Goal: Task Accomplishment & Management: Complete application form

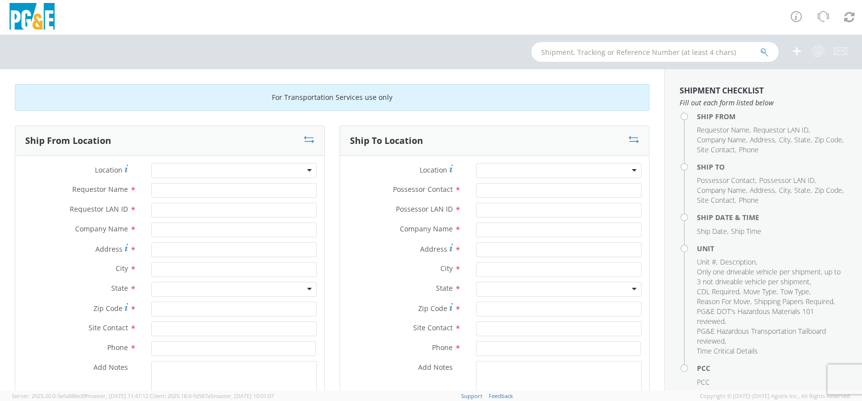
click at [192, 168] on div at bounding box center [234, 170] width 166 height 15
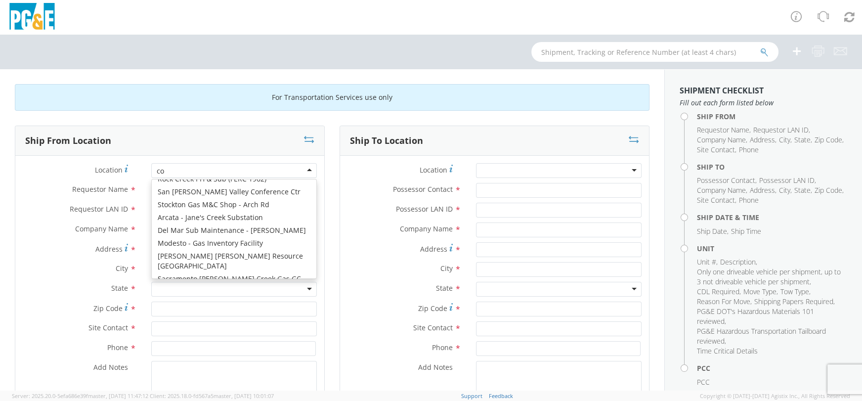
scroll to position [2, 0]
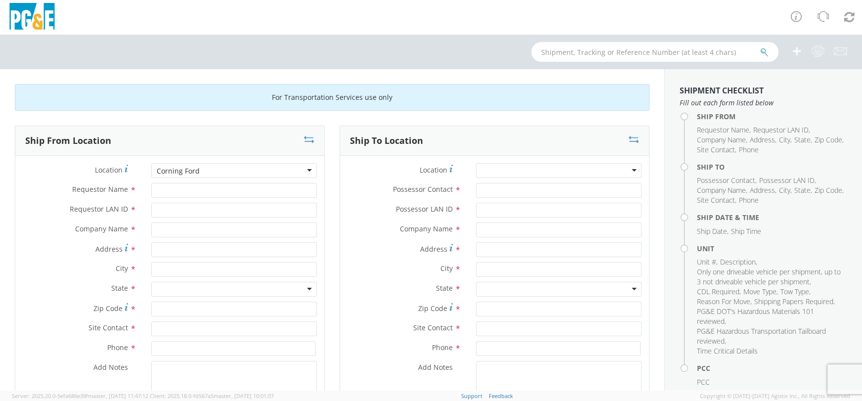
type input "Corning Ford"
click at [308, 168] on div at bounding box center [234, 170] width 166 height 15
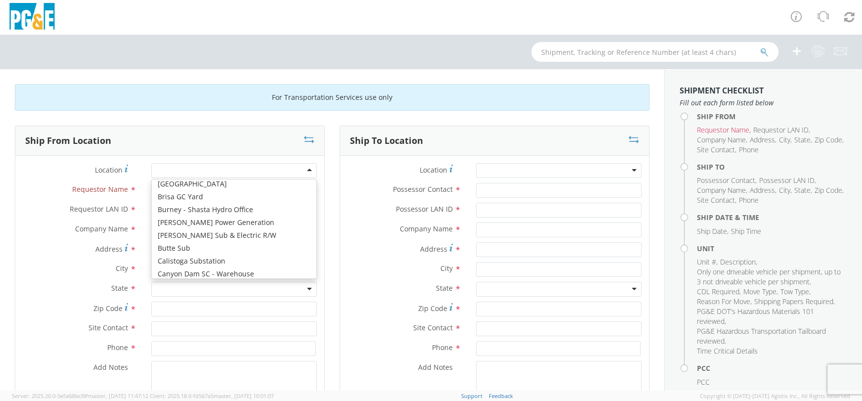
scroll to position [620, 0]
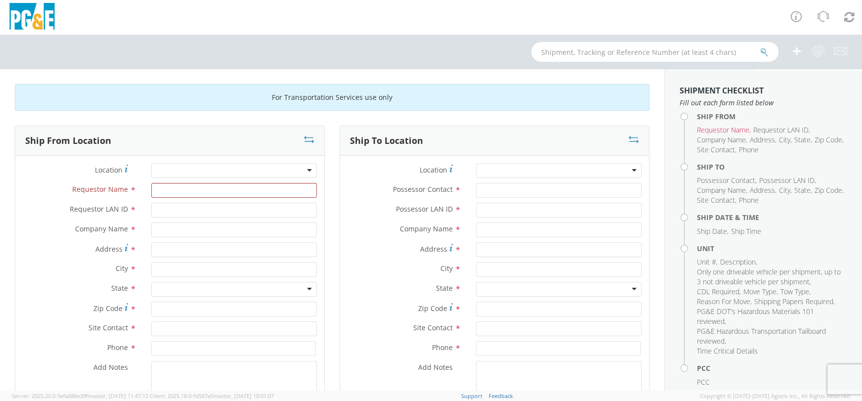
click at [136, 184] on label "Requestor Name *" at bounding box center [79, 189] width 128 height 13
click at [151, 184] on input "Requestor Name *" at bounding box center [234, 190] width 166 height 15
type input "[PERSON_NAME]"
click at [160, 208] on input "Requestor LAN ID *" at bounding box center [234, 210] width 166 height 15
type input "[PERSON_NAME]"
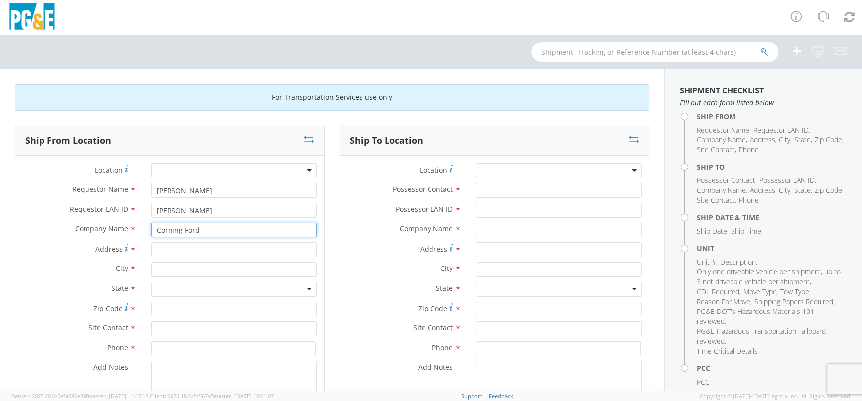
type input "Corning Ford"
type input "2280 Short Dr"
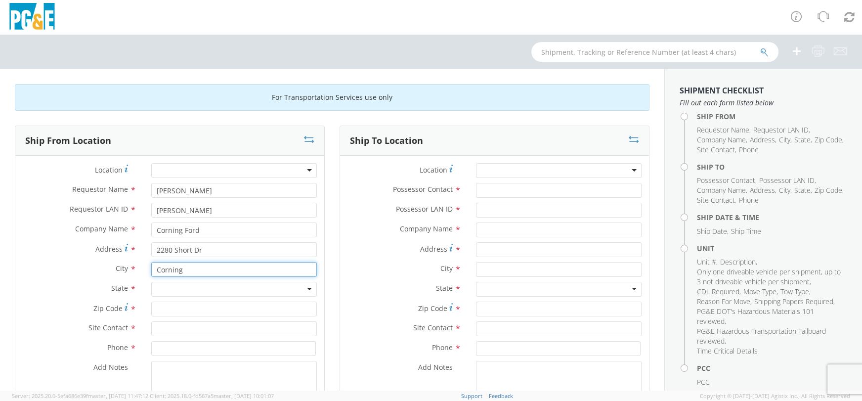
type input "Corning"
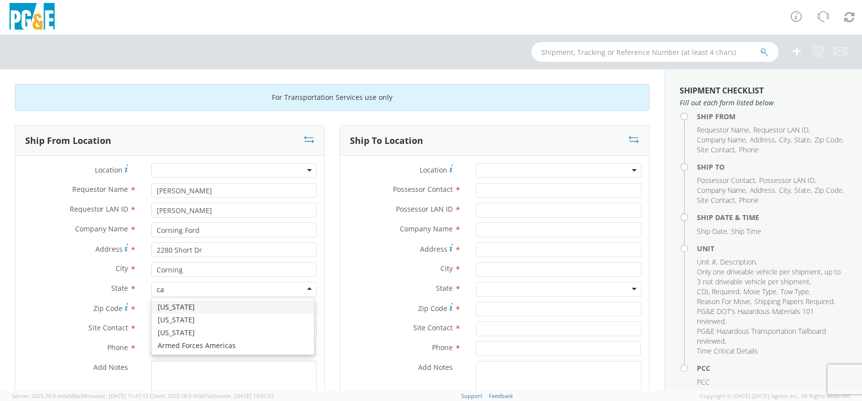
type input "ca"
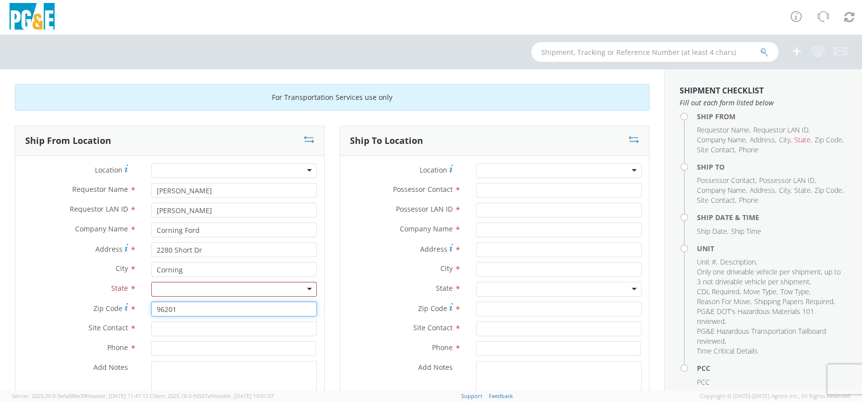
type input "96201"
type input "Skee"
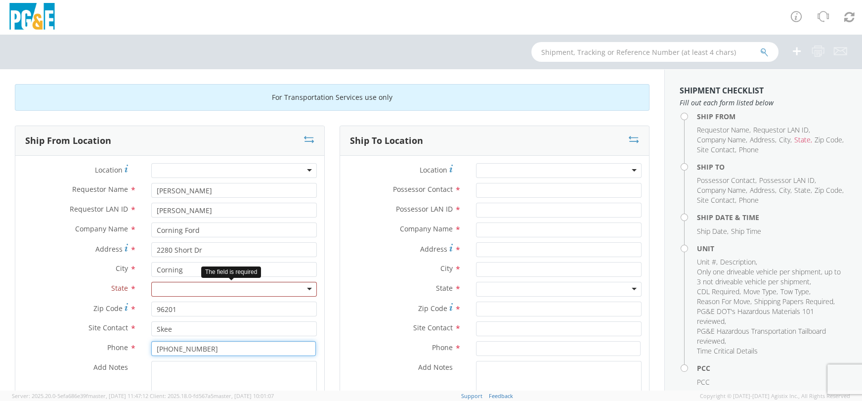
type input "[PHONE_NUMBER]"
click at [304, 289] on div at bounding box center [234, 289] width 166 height 15
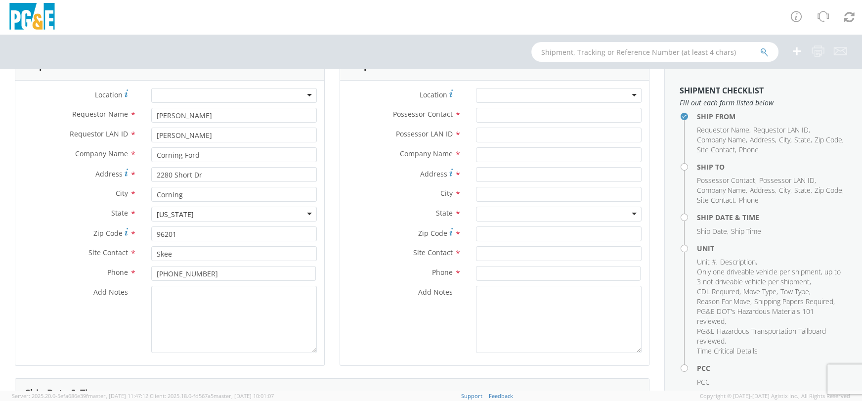
scroll to position [62, 0]
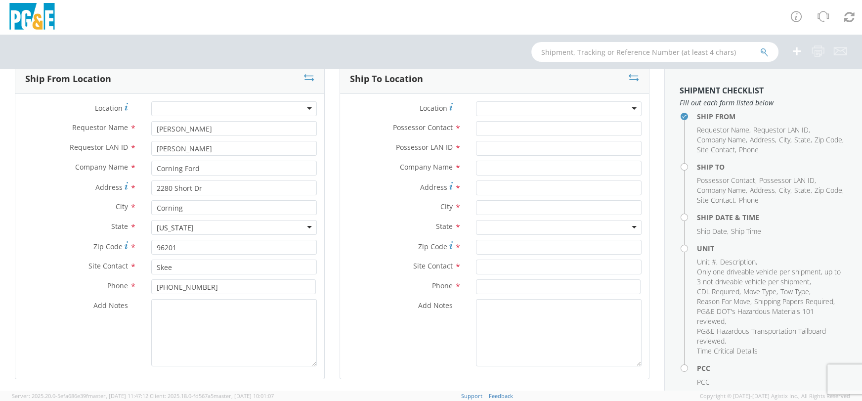
click at [584, 106] on div at bounding box center [559, 108] width 166 height 15
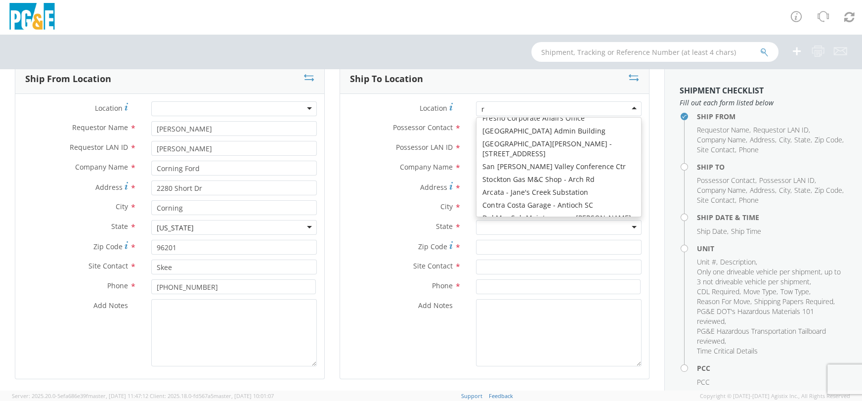
type input "ro"
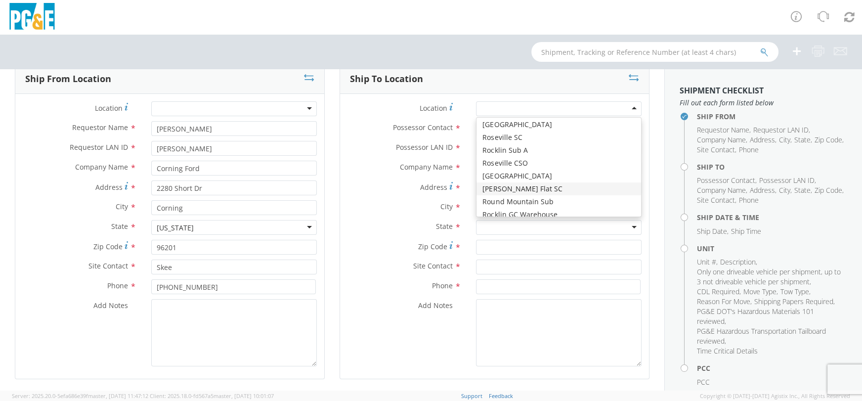
type input "PG&E"
type input "[STREET_ADDRESS]"
type input "STORRIE"
type input "95980"
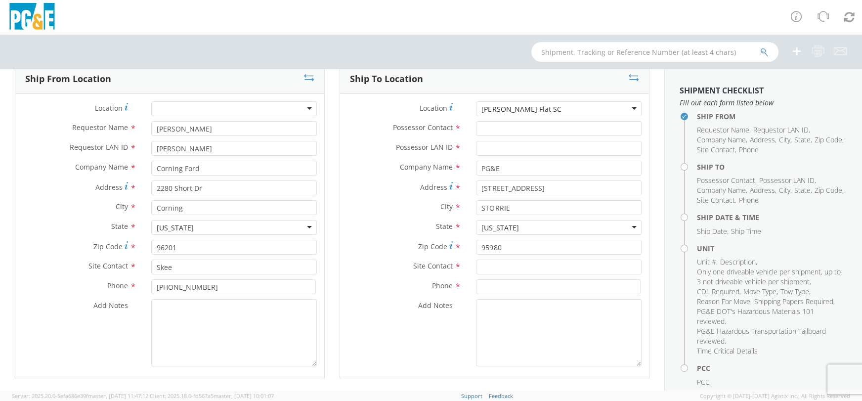
scroll to position [0, 0]
click at [482, 128] on input "Possessor Contact *" at bounding box center [559, 128] width 166 height 15
type input "[PERSON_NAME]"
click at [480, 145] on input "Possessor LAN ID *" at bounding box center [559, 148] width 166 height 15
type input "[PERSON_NAME]"
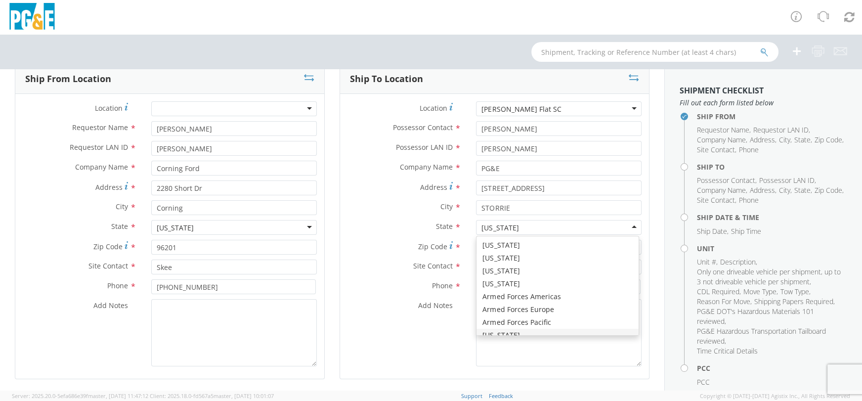
scroll to position [11, 0]
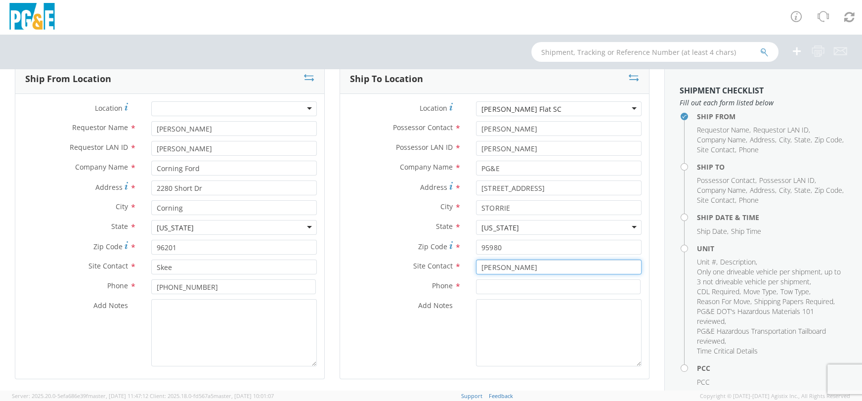
type input "[PERSON_NAME]"
type input "[PHONE_NUMBER]"
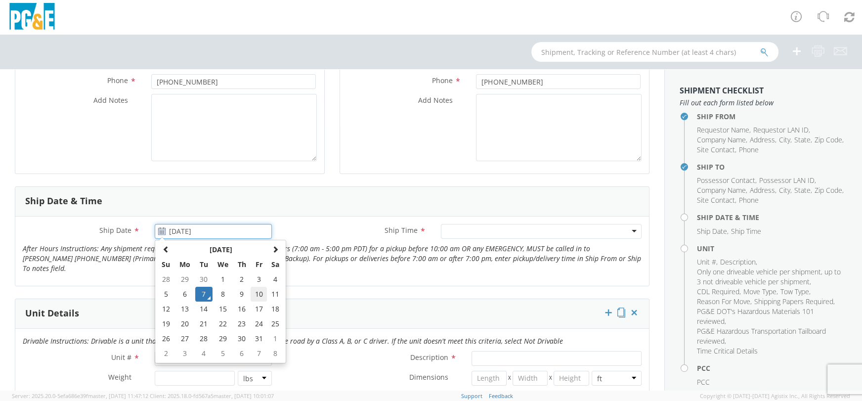
click at [256, 290] on td "10" at bounding box center [258, 294] width 17 height 15
type input "[DATE]"
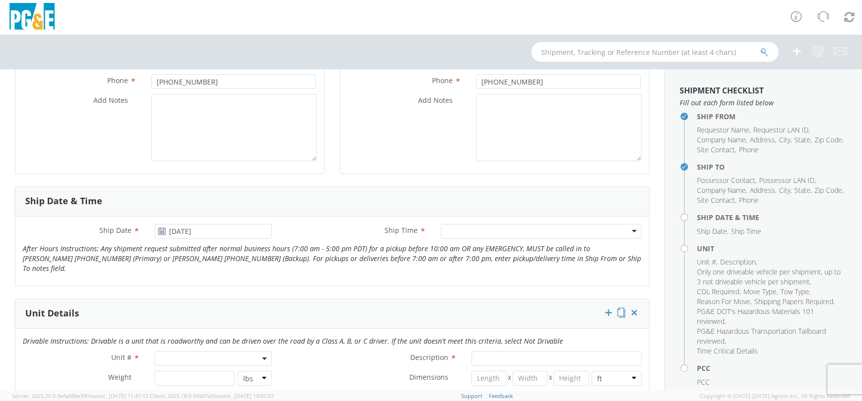
click at [625, 231] on div at bounding box center [541, 231] width 201 height 15
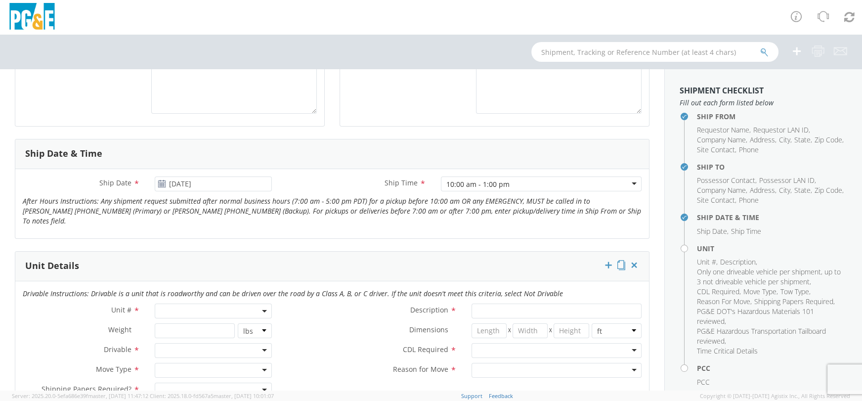
scroll to position [329, 0]
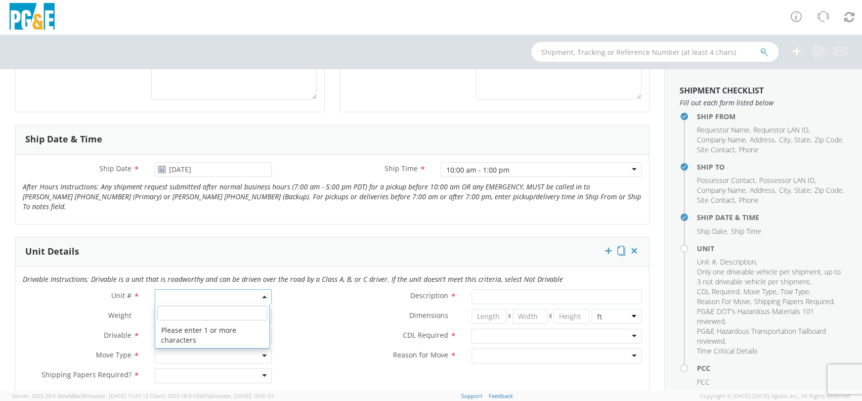
click at [262, 295] on b at bounding box center [264, 296] width 5 height 2
click at [245, 305] on input "search" at bounding box center [212, 312] width 110 height 15
click at [164, 289] on span at bounding box center [213, 296] width 117 height 15
click at [168, 305] on input "search" at bounding box center [212, 312] width 110 height 15
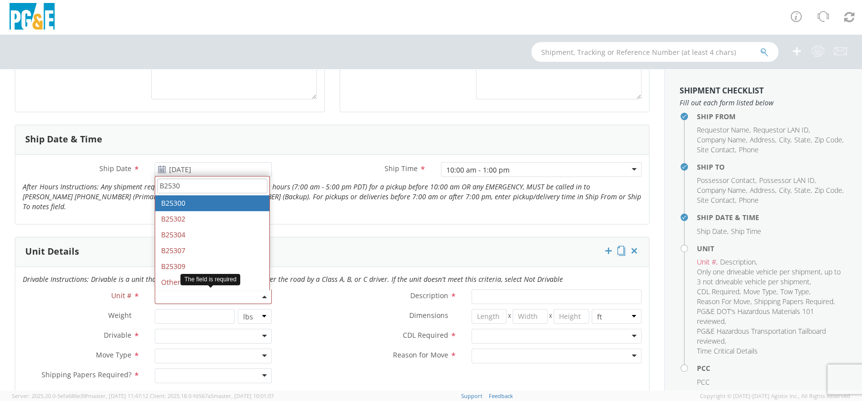
type input "B25307"
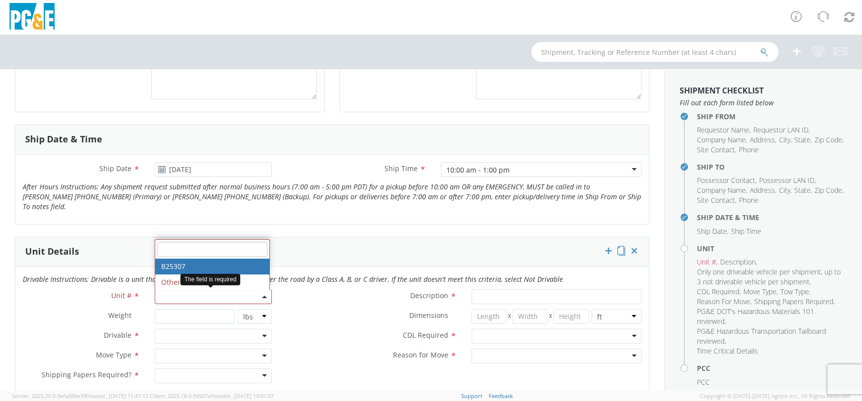
click at [260, 329] on div at bounding box center [213, 336] width 117 height 15
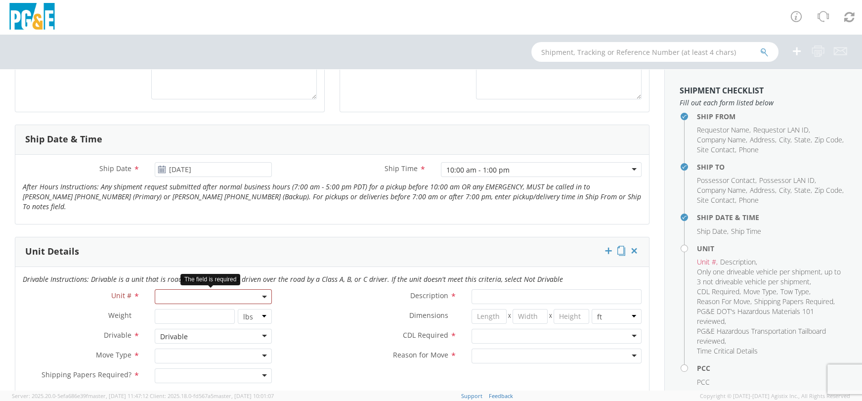
click at [260, 348] on div at bounding box center [213, 355] width 117 height 15
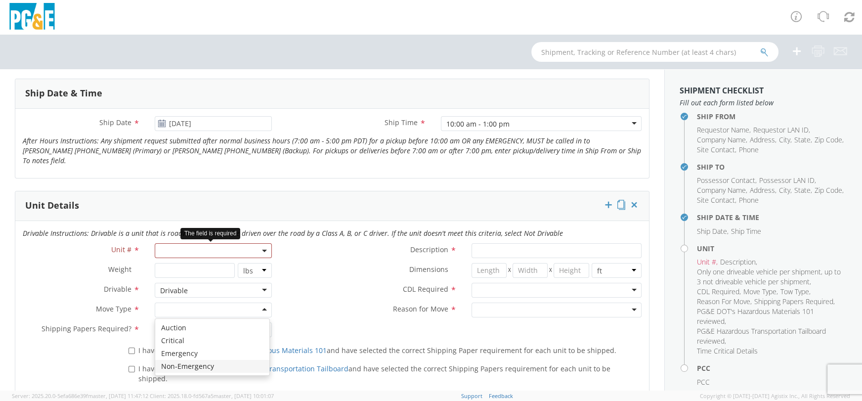
scroll to position [390, 0]
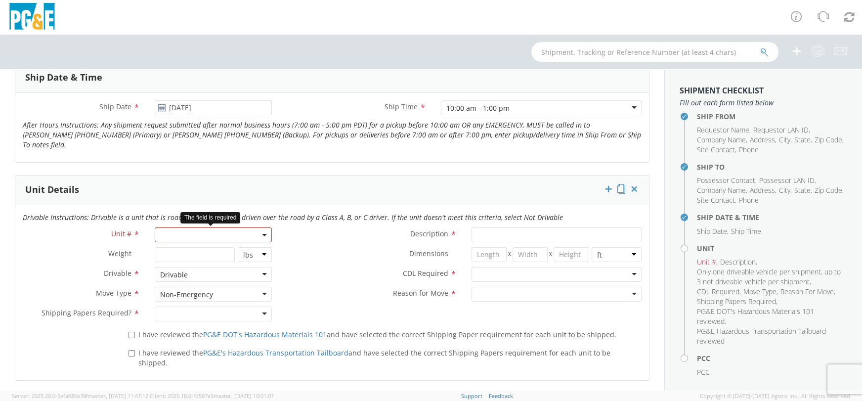
click at [237, 227] on span at bounding box center [213, 234] width 117 height 15
click at [249, 227] on span at bounding box center [213, 234] width 117 height 15
click at [242, 227] on span at bounding box center [213, 234] width 117 height 15
click at [239, 227] on span at bounding box center [213, 234] width 117 height 15
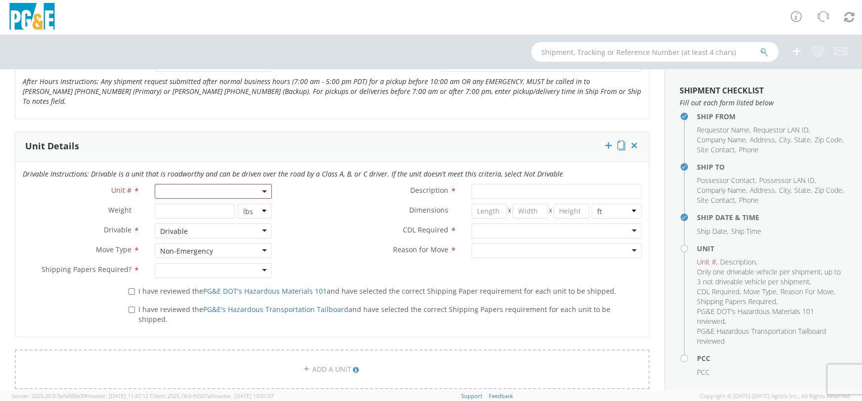
scroll to position [452, 0]
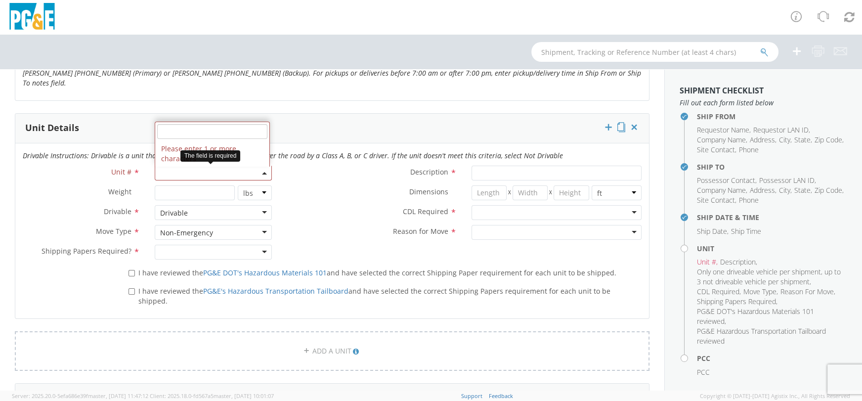
click at [259, 166] on span at bounding box center [213, 173] width 117 height 15
click at [200, 124] on input "search" at bounding box center [212, 131] width 110 height 15
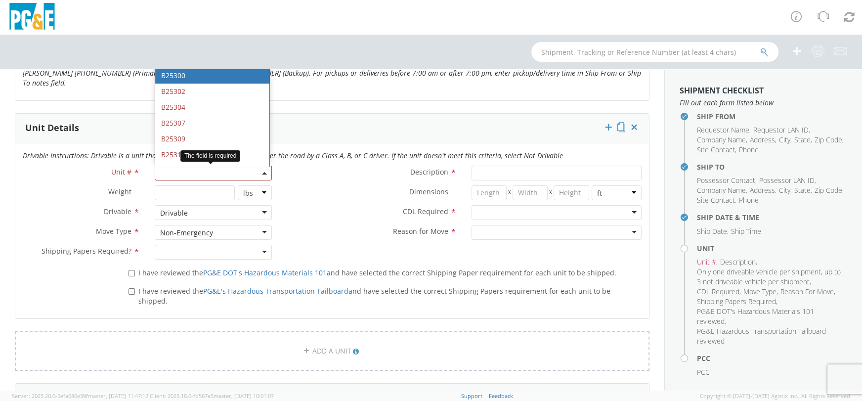
type input "b25307"
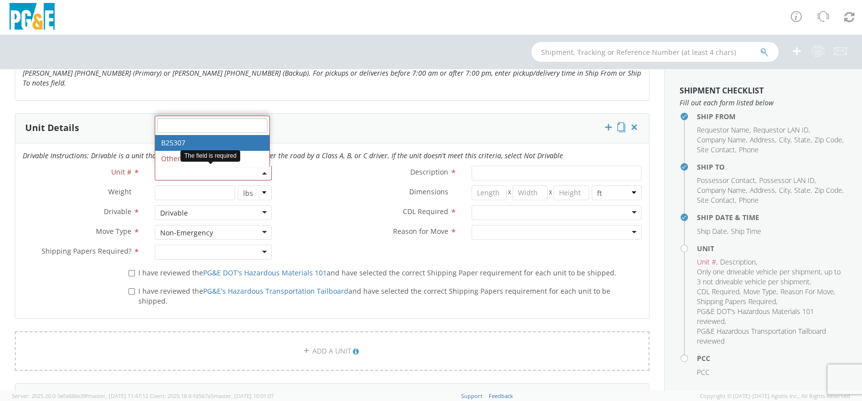
click at [267, 245] on div at bounding box center [213, 252] width 117 height 15
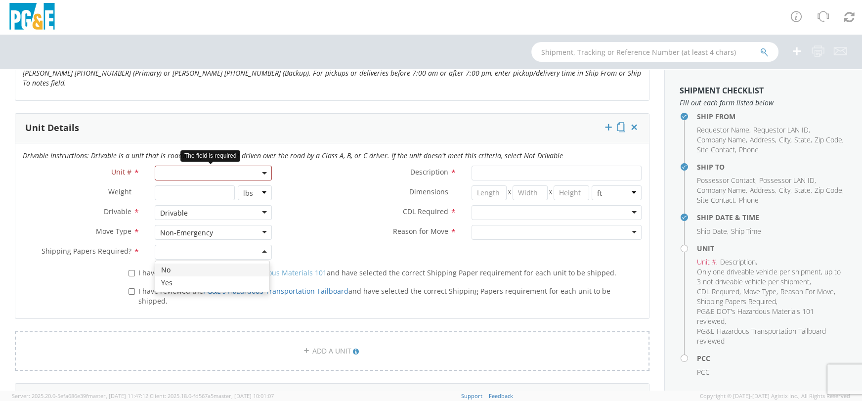
drag, startPoint x: 258, startPoint y: 257, endPoint x: 251, endPoint y: 257, distance: 6.9
click at [114, 167] on span "Unit #" at bounding box center [121, 171] width 20 height 9
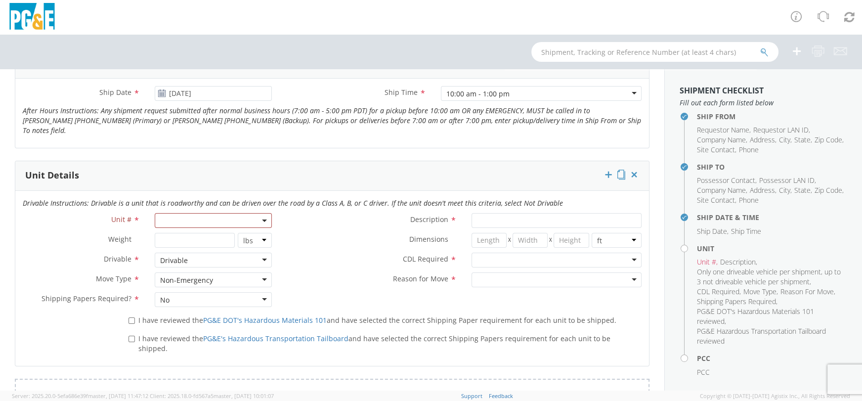
scroll to position [390, 0]
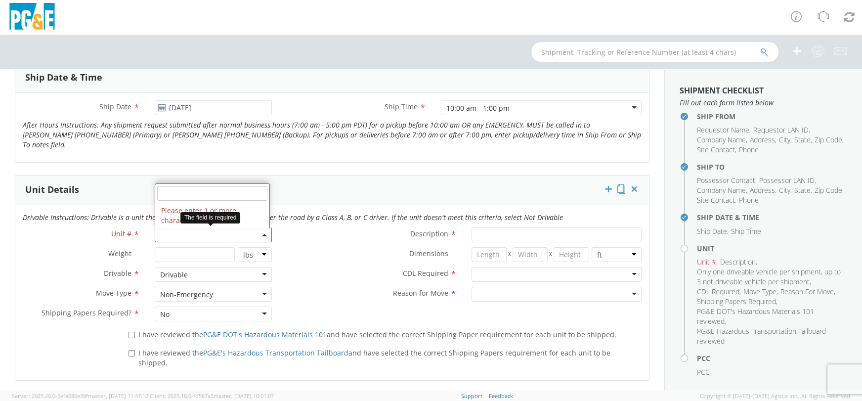
click at [204, 227] on span at bounding box center [213, 234] width 117 height 15
click at [79, 214] on div "Drivable Instructions: Drivable is a unit that is roadworthy and can be driven …" at bounding box center [331, 219] width 633 height 15
click at [131, 332] on input "I have reviewed the PG&E DOT's Hazardous Materials 101 and have selected the co…" at bounding box center [131, 335] width 6 height 6
checkbox input "true"
click at [128, 350] on input "I have reviewed the PG&E's Hazardous Transportation Tailboard and have selected…" at bounding box center [131, 353] width 6 height 6
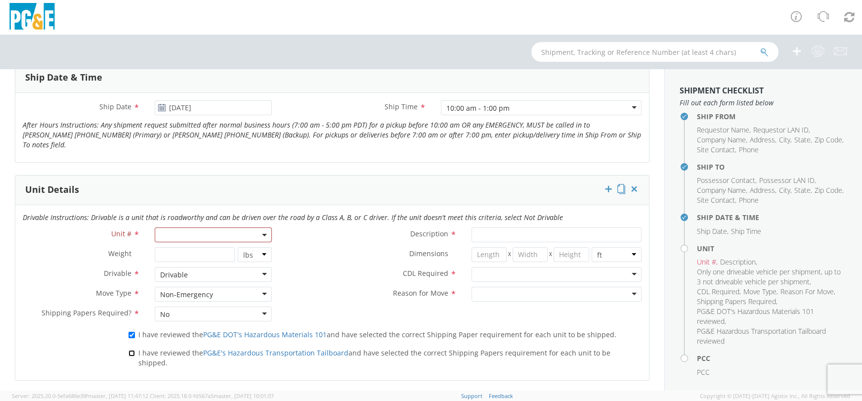
checkbox input "true"
click at [262, 234] on b at bounding box center [264, 235] width 5 height 2
click at [251, 186] on input "search" at bounding box center [212, 193] width 110 height 15
type input "2"
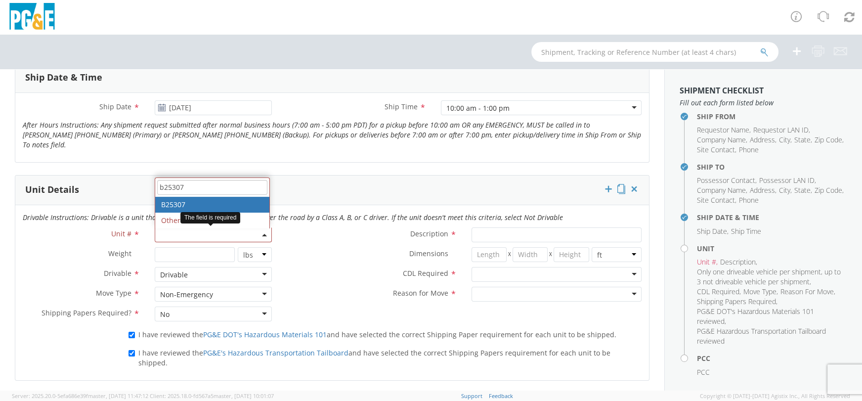
type input "b25307"
type input "TRUCK; FIELD MECHANIC 14-16K 4X4"
type input "16000"
select select "B25307"
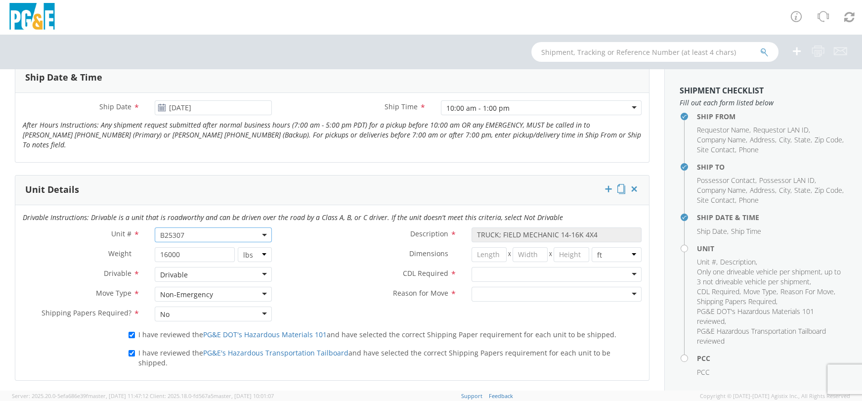
click at [625, 267] on div at bounding box center [556, 274] width 170 height 15
click at [625, 287] on div at bounding box center [556, 294] width 170 height 15
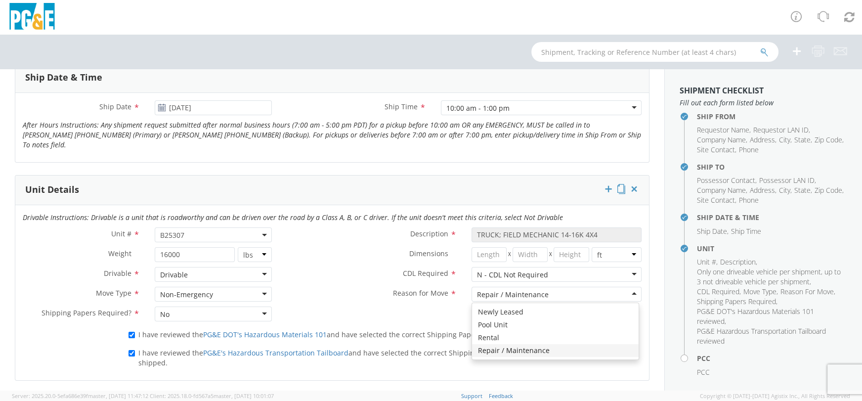
click at [626, 287] on div "Repair / Maintenance" at bounding box center [556, 294] width 170 height 15
click at [590, 341] on div "Drivable Instructions: Drivable is a unit that is roadworthy and can be driven …" at bounding box center [331, 292] width 633 height 175
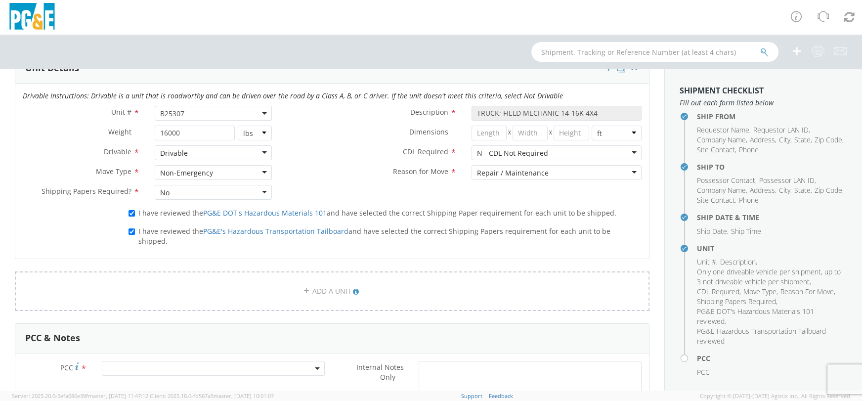
scroll to position [514, 0]
click at [188, 359] on span at bounding box center [213, 366] width 223 height 15
click at [193, 375] on input "number" at bounding box center [211, 382] width 214 height 15
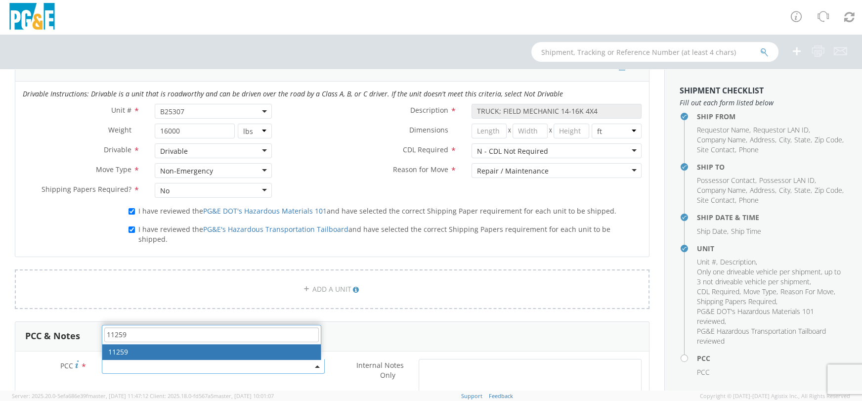
type input "11259"
select select "11259"
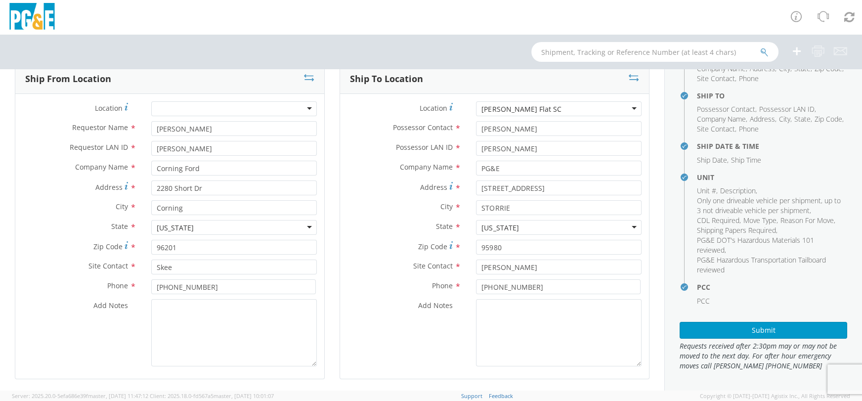
scroll to position [80, 0]
click at [775, 329] on button "Submit" at bounding box center [762, 330] width 167 height 17
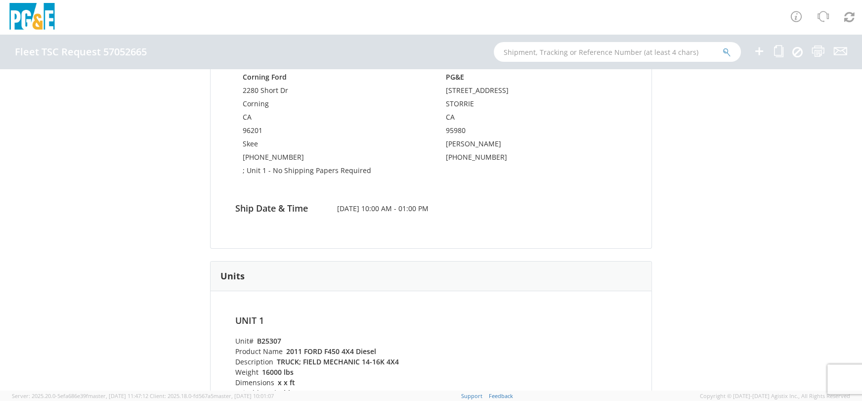
scroll to position [165, 0]
